Goal: Participate in discussion: Engage in conversation with other users on a specific topic

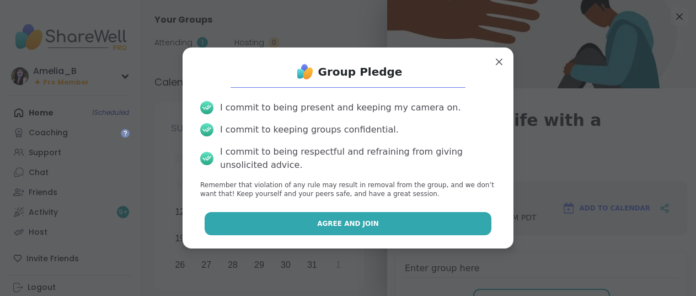
click at [452, 222] on button "Agree and Join" at bounding box center [348, 223] width 287 height 23
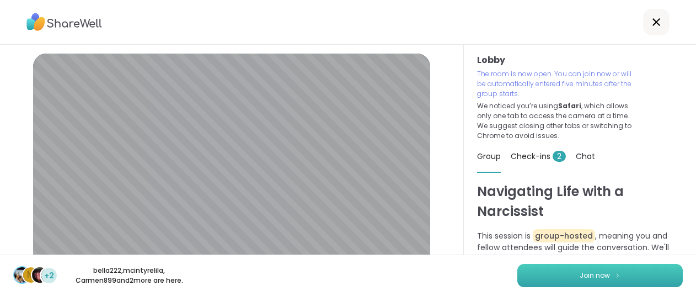
click at [597, 273] on span "Join now" at bounding box center [594, 275] width 30 height 10
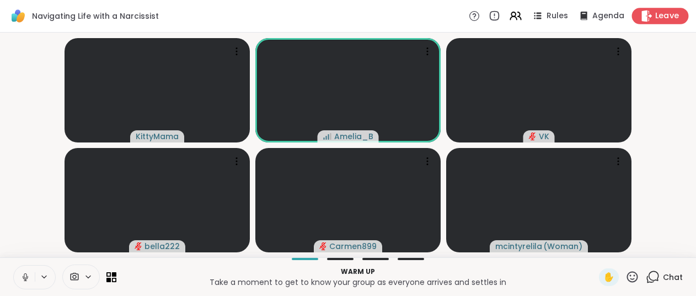
click at [664, 13] on span "Leave" at bounding box center [667, 16] width 24 height 12
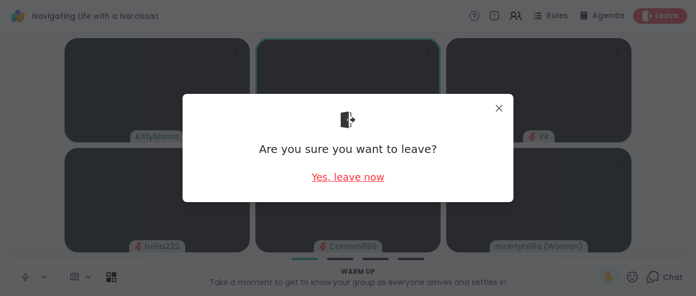
click at [373, 174] on div "Yes, leave now" at bounding box center [348, 177] width 73 height 14
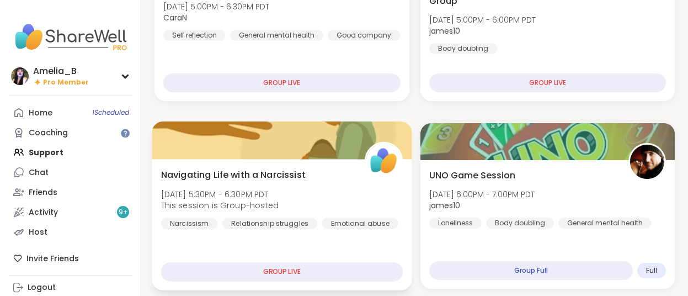
scroll to position [593, 0]
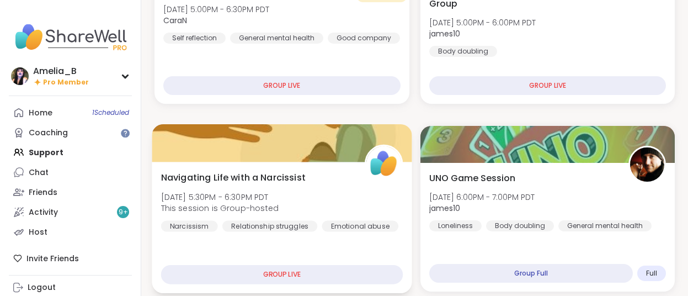
click at [167, 256] on div "Navigating Life with a Narcissist Tue, Oct 07 | 5:30PM - 6:30PM PDT This sessio…" at bounding box center [282, 227] width 260 height 131
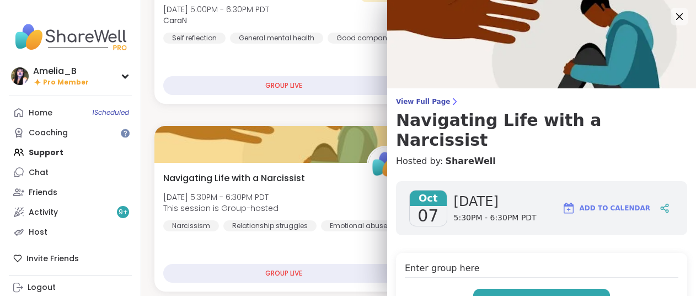
click at [530, 295] on span "Enter" at bounding box center [541, 300] width 24 height 10
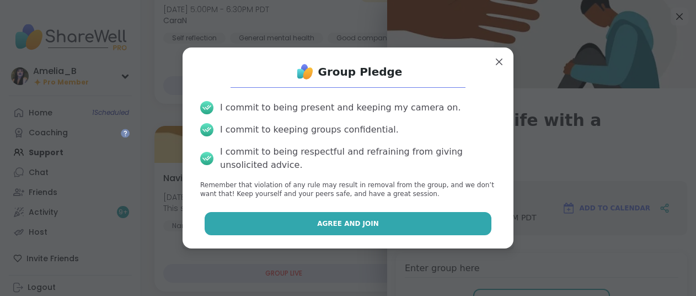
click at [420, 219] on button "Agree and Join" at bounding box center [348, 223] width 287 height 23
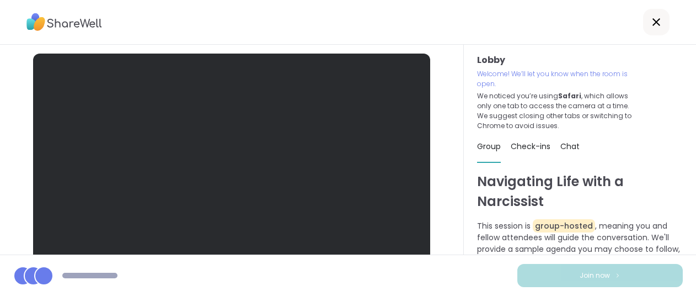
click at [656, 19] on icon at bounding box center [655, 21] width 13 height 13
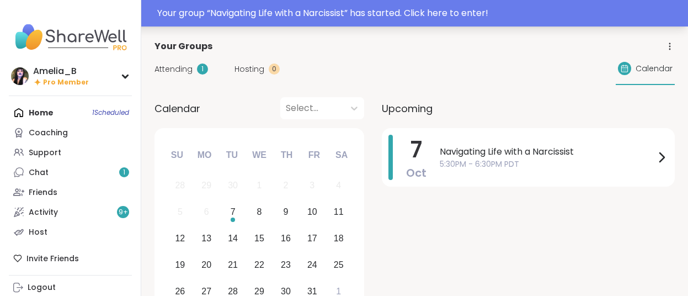
click at [430, 12] on div "Your group “ Navigating Life with a Narcissist ” has started. Click here to ent…" at bounding box center [419, 13] width 524 height 13
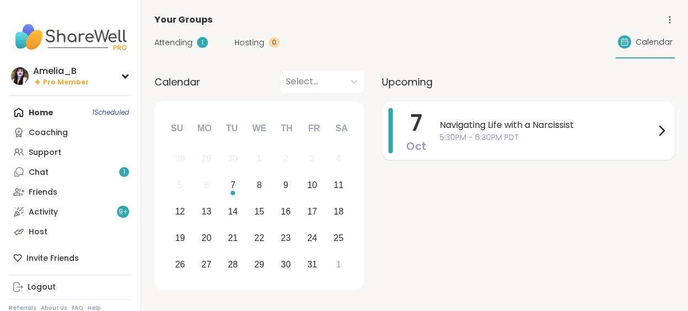
click at [534, 133] on span "5:30PM - 6:30PM PDT" at bounding box center [546, 138] width 215 height 12
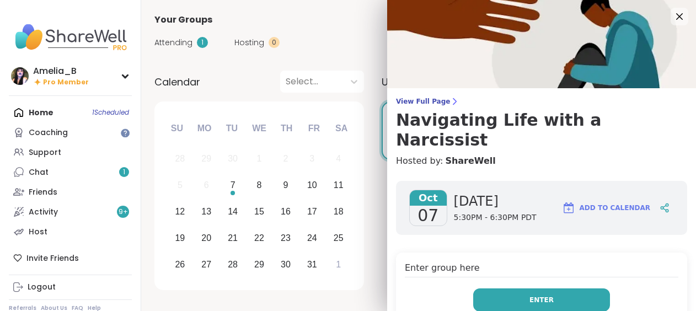
click at [539, 295] on span "Enter" at bounding box center [541, 300] width 24 height 10
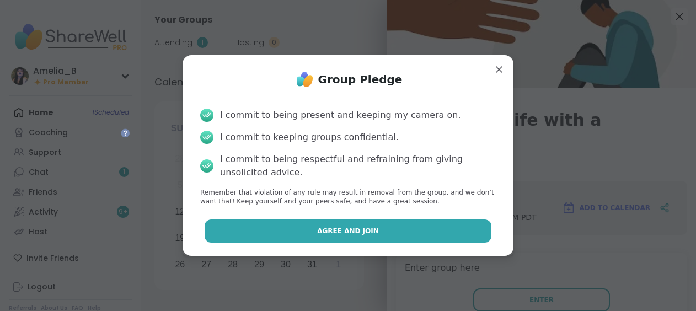
click at [434, 229] on button "Agree and Join" at bounding box center [348, 230] width 287 height 23
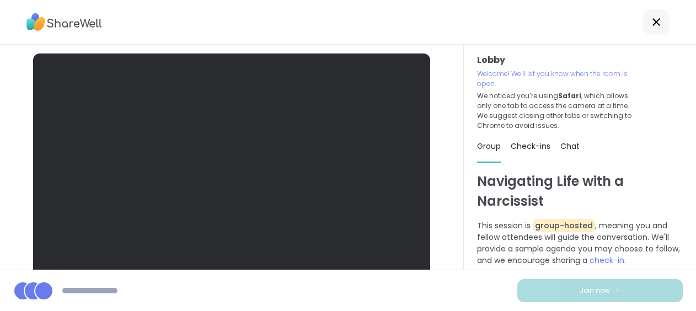
click at [656, 20] on icon at bounding box center [655, 21] width 13 height 13
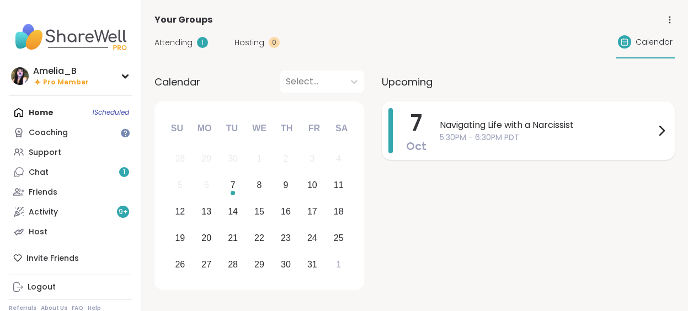
click at [634, 131] on span "Navigating Life with a Narcissist" at bounding box center [546, 125] width 215 height 13
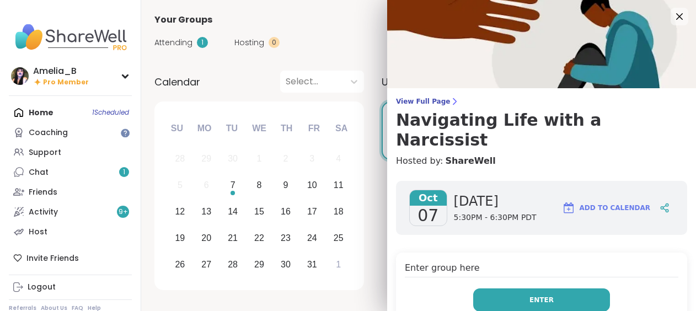
click at [536, 295] on span "Enter" at bounding box center [541, 300] width 24 height 10
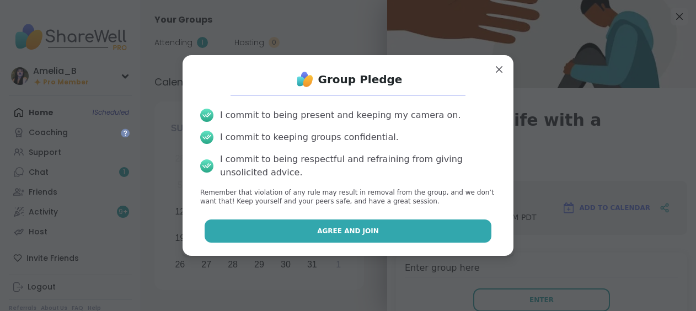
click at [385, 229] on button "Agree and Join" at bounding box center [348, 230] width 287 height 23
